Goal: Transaction & Acquisition: Purchase product/service

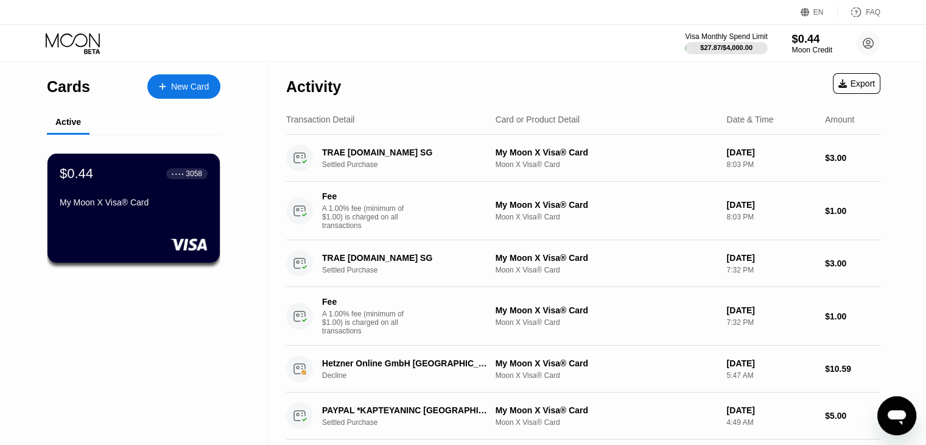
click at [807, 40] on div "$0.44" at bounding box center [812, 38] width 41 height 13
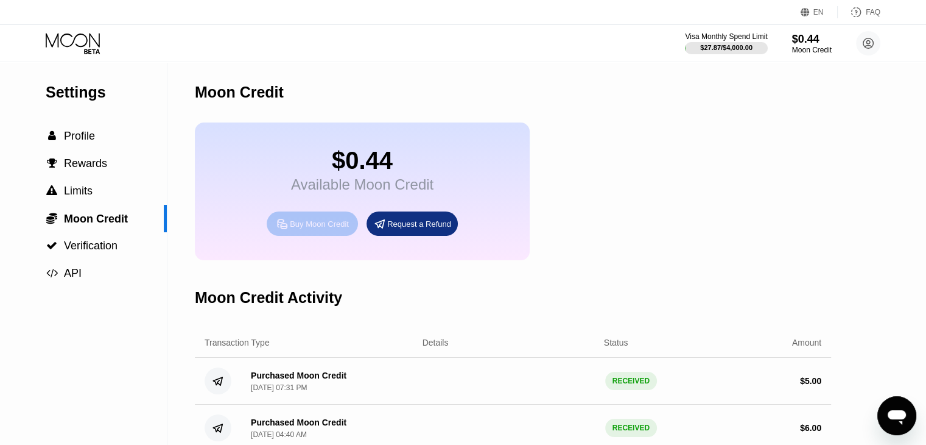
click at [304, 229] on div "Buy Moon Credit" at bounding box center [319, 224] width 59 height 10
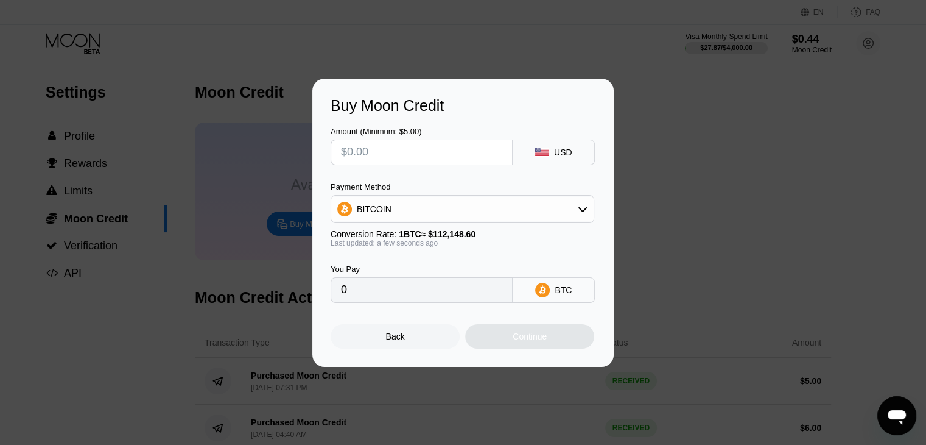
click at [380, 155] on input "text" at bounding box center [421, 152] width 161 height 24
type input "$7"
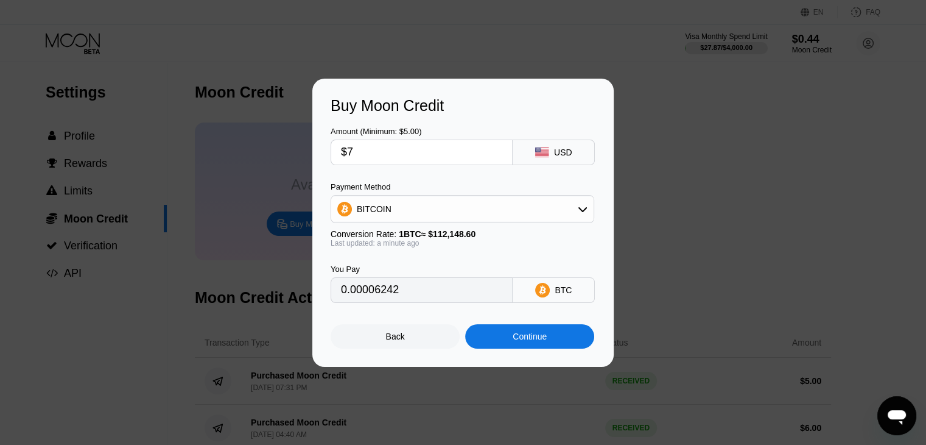
type input "0.00006242"
type input "$7"
click at [521, 341] on div "Continue" at bounding box center [530, 336] width 34 height 10
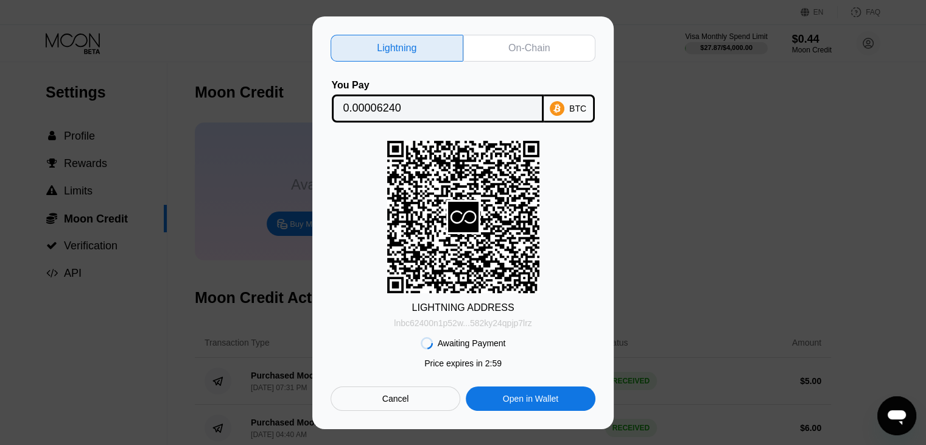
click at [477, 319] on div "lnbc62400n1p52w...582ky24qpjp7lrz" at bounding box center [463, 323] width 138 height 10
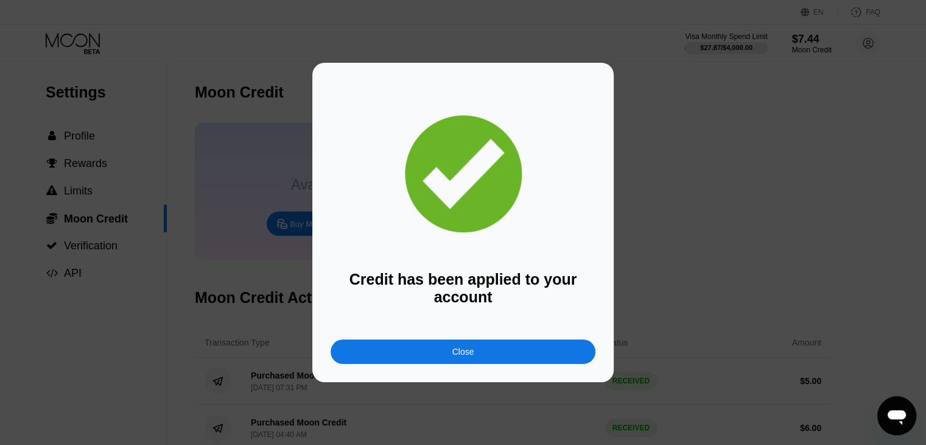
click at [515, 348] on div "Close" at bounding box center [463, 351] width 265 height 24
